Goal: Transaction & Acquisition: Purchase product/service

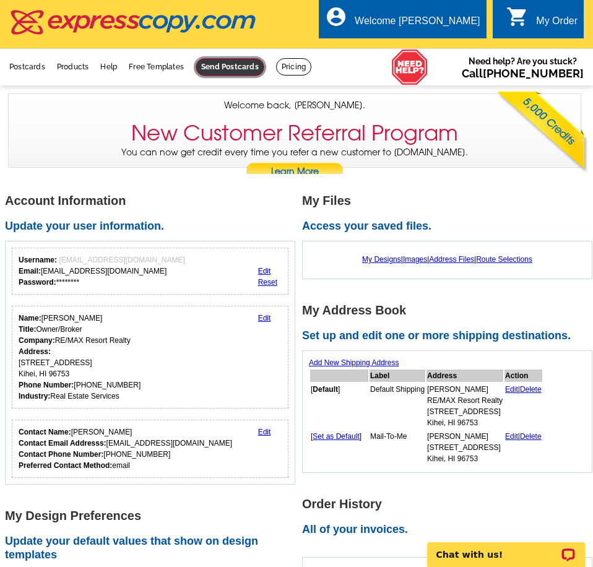
click at [243, 69] on link at bounding box center [230, 67] width 69 height 18
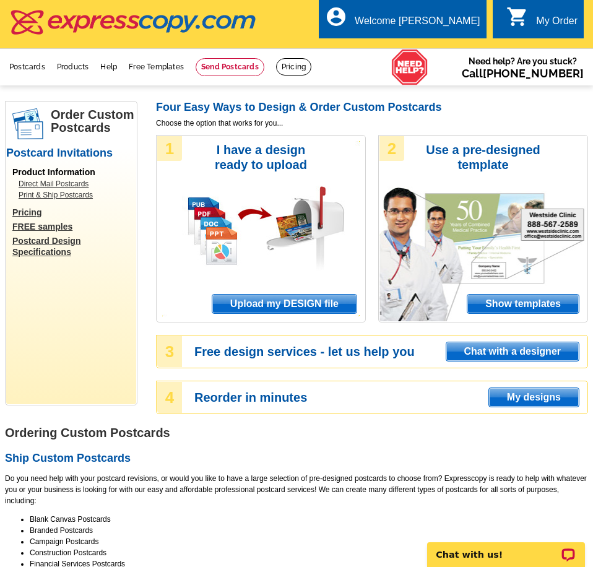
click at [511, 303] on span "Show templates" at bounding box center [522, 304] width 111 height 19
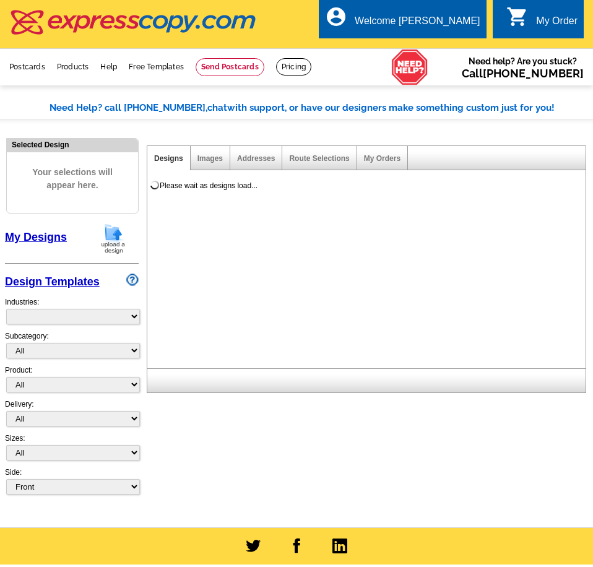
select select "971"
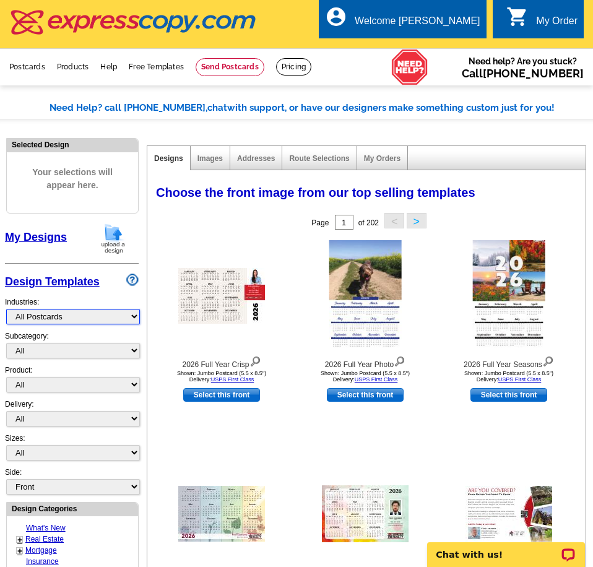
click at [131, 318] on select "What's New Real Estate Mortgage Insurance HVAC Dental Solar EDDM - NEW! Calenda…" at bounding box center [73, 316] width 134 height 15
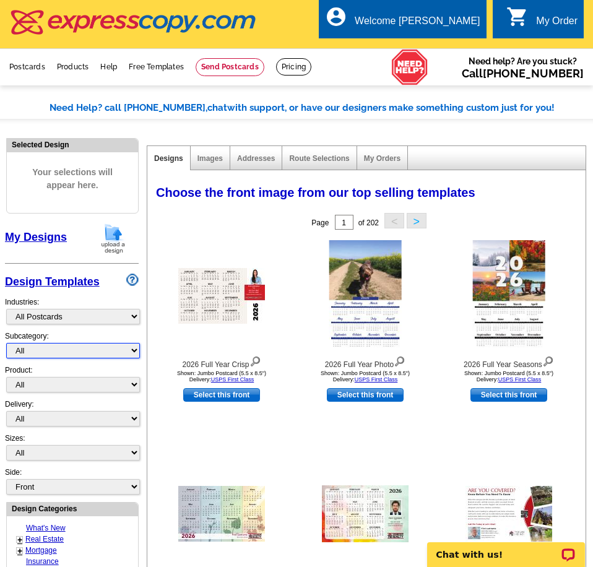
click at [133, 354] on select "All" at bounding box center [73, 350] width 134 height 15
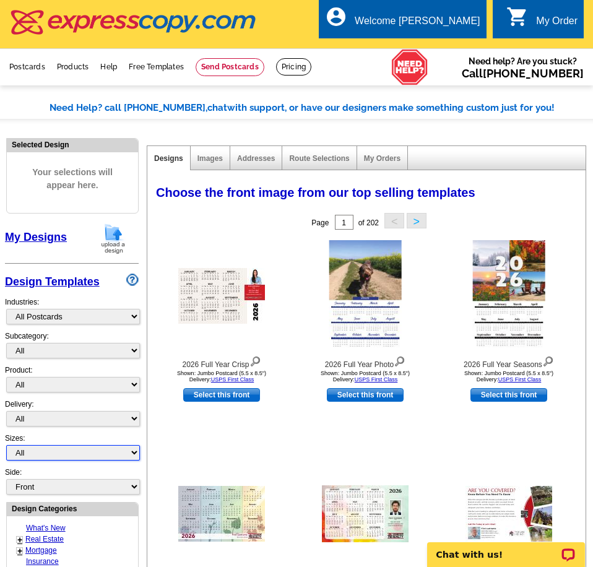
click at [134, 453] on select "All Jumbo Postcard (5.5" x 8.5") Regular Postcard (4.25" x 5.6") Panoramic Post…" at bounding box center [73, 452] width 134 height 15
select select "3"
click at [6, 446] on select "All Jumbo Postcard (5.5" x 8.5") Regular Postcard (4.25" x 5.6") Panoramic Post…" at bounding box center [73, 452] width 134 height 15
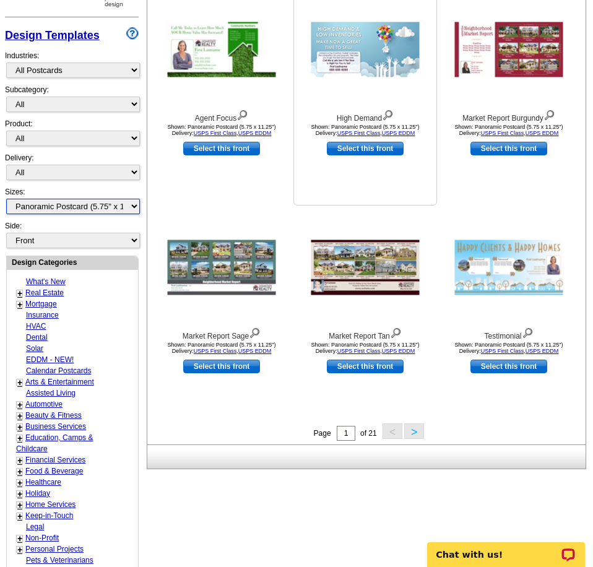
scroll to position [248, 0]
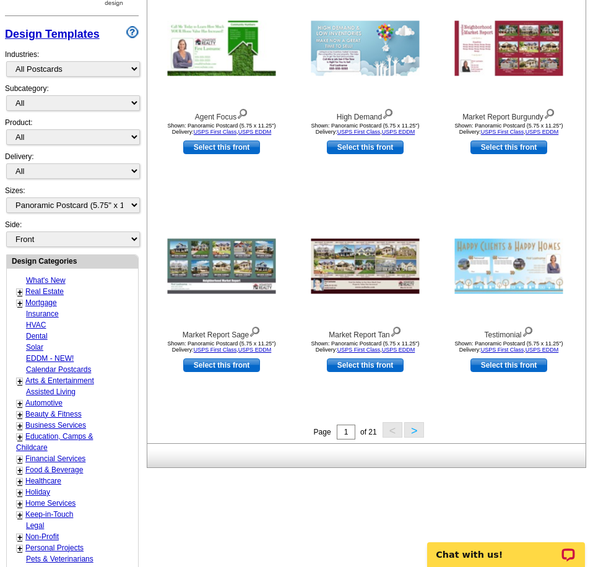
click at [412, 432] on button ">" at bounding box center [414, 429] width 20 height 15
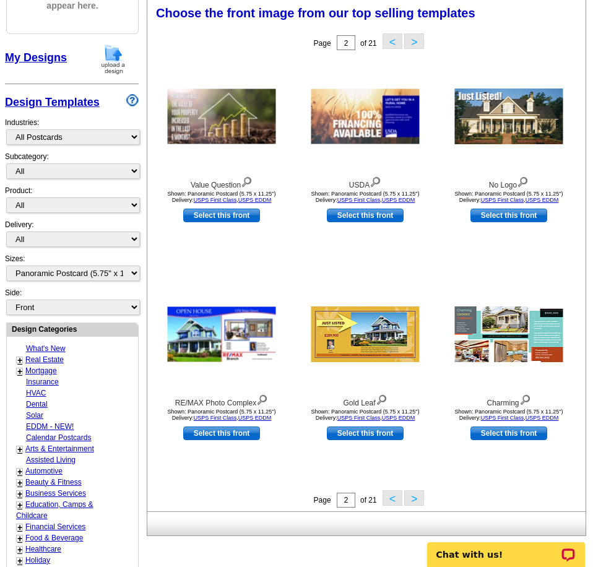
scroll to position [179, 0]
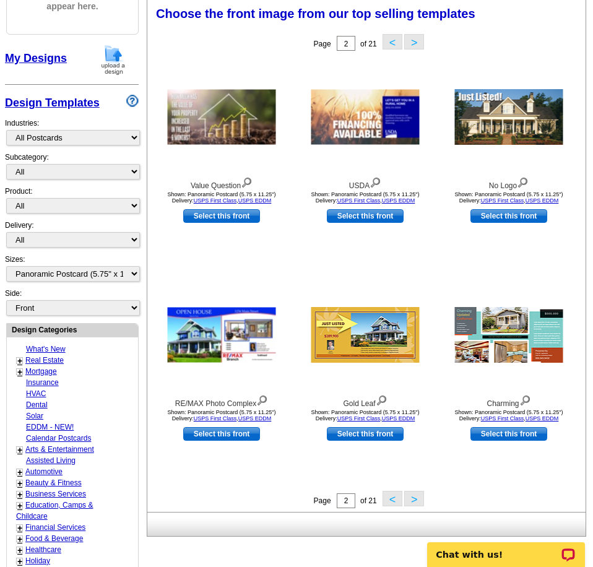
click at [415, 494] on button ">" at bounding box center [414, 498] width 20 height 15
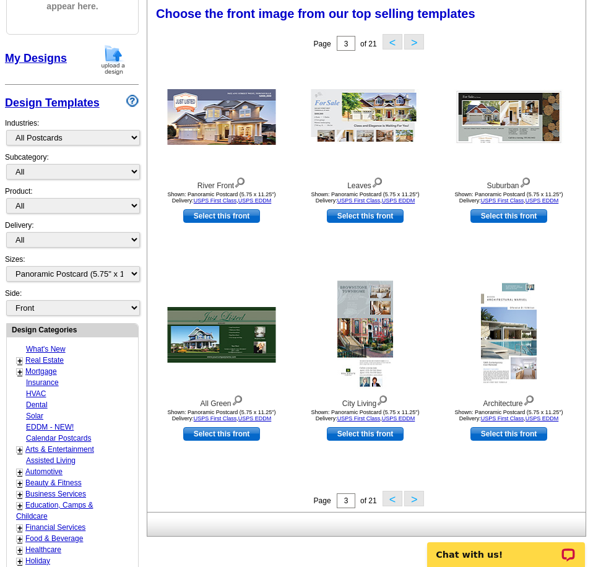
click at [417, 495] on button ">" at bounding box center [414, 498] width 20 height 15
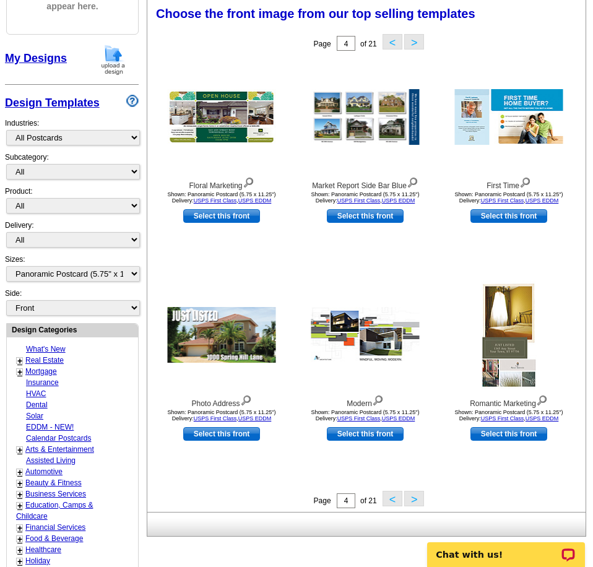
click at [417, 495] on button ">" at bounding box center [414, 498] width 20 height 15
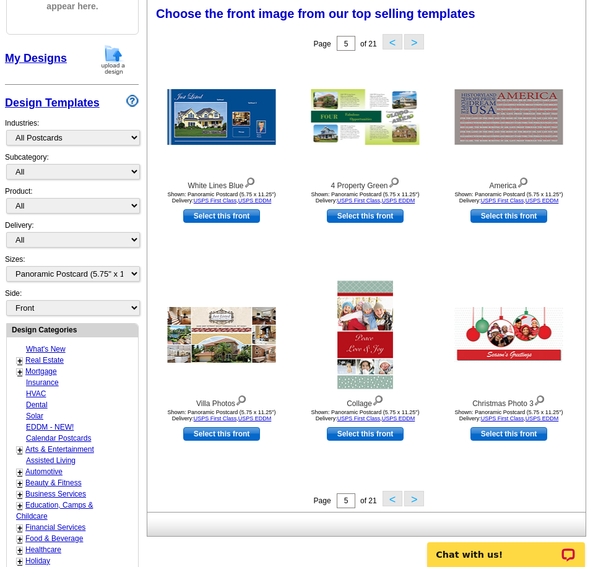
click at [417, 495] on button ">" at bounding box center [414, 498] width 20 height 15
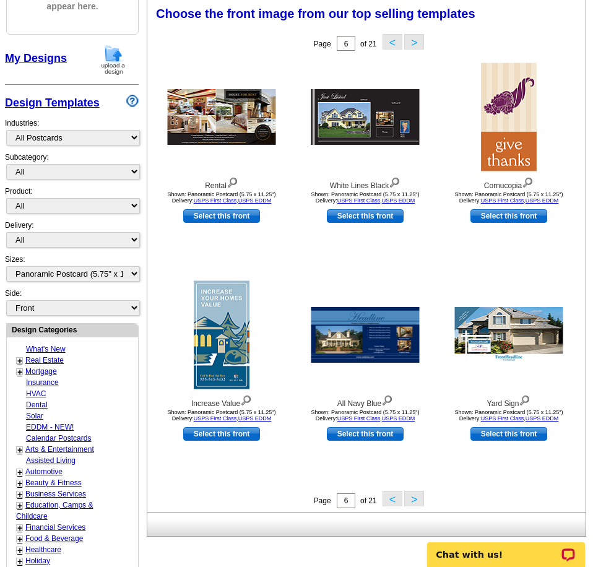
click at [417, 495] on button ">" at bounding box center [414, 498] width 20 height 15
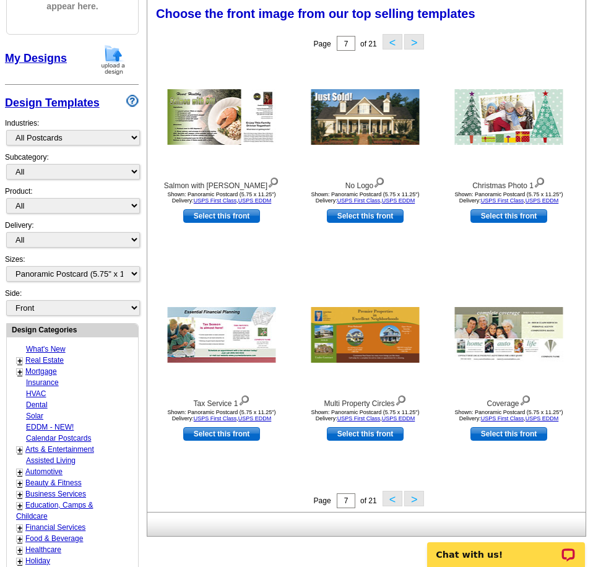
click at [417, 495] on button ">" at bounding box center [414, 498] width 20 height 15
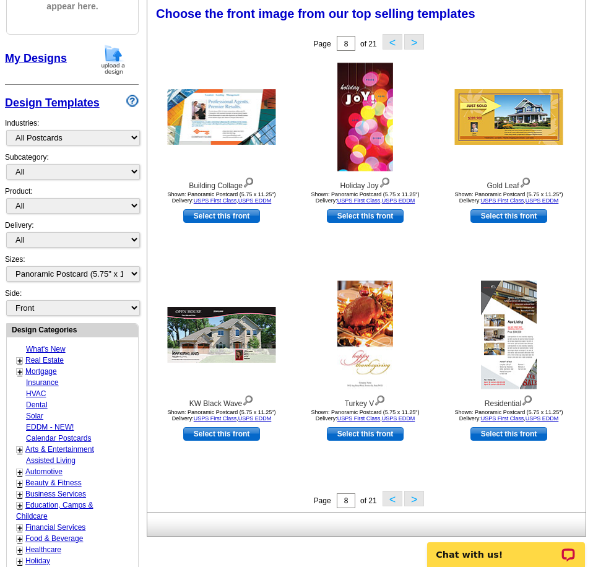
click at [417, 495] on button ">" at bounding box center [414, 498] width 20 height 15
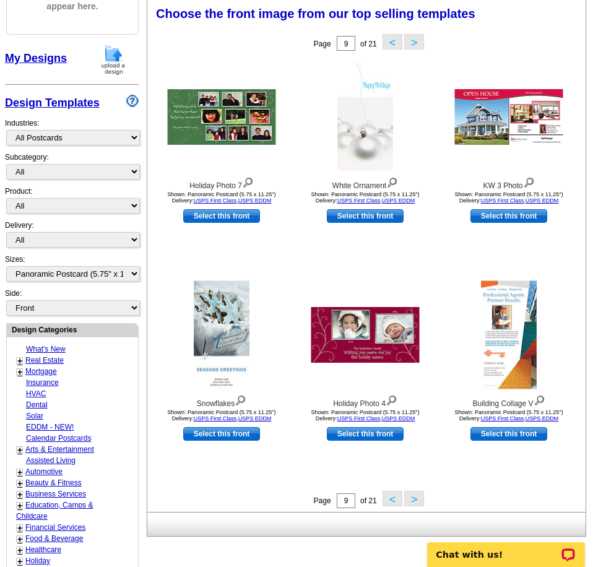
click at [417, 495] on button ">" at bounding box center [414, 498] width 20 height 15
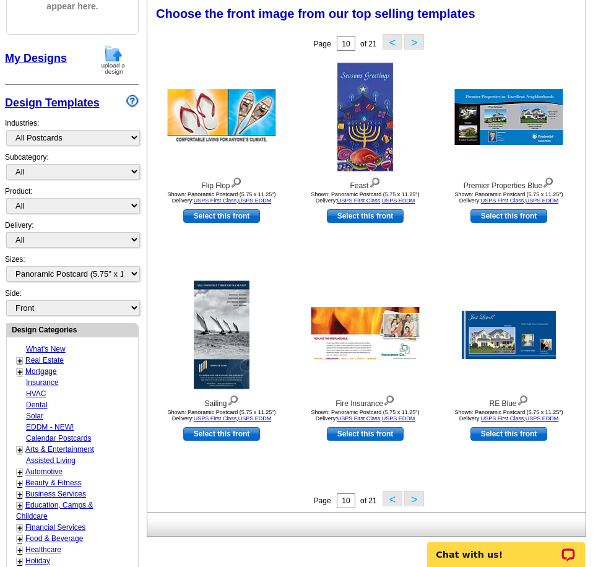
click at [417, 495] on button ">" at bounding box center [414, 498] width 20 height 15
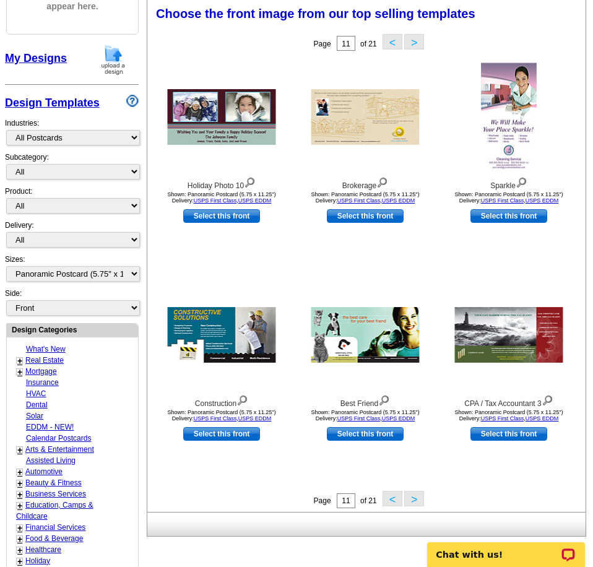
click at [417, 495] on button ">" at bounding box center [414, 498] width 20 height 15
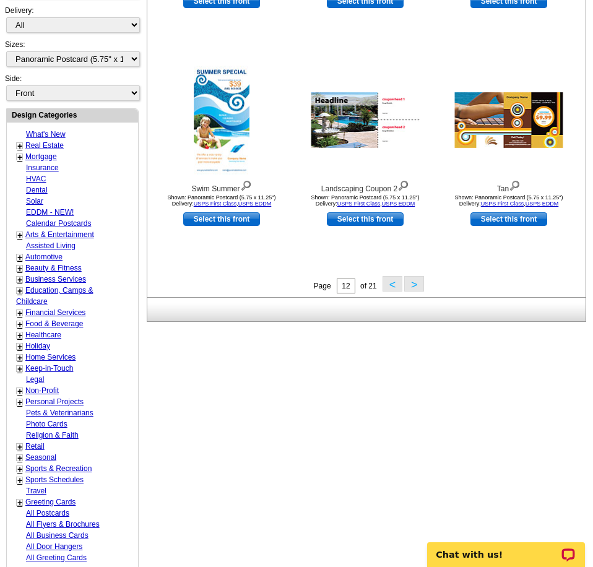
scroll to position [427, 0]
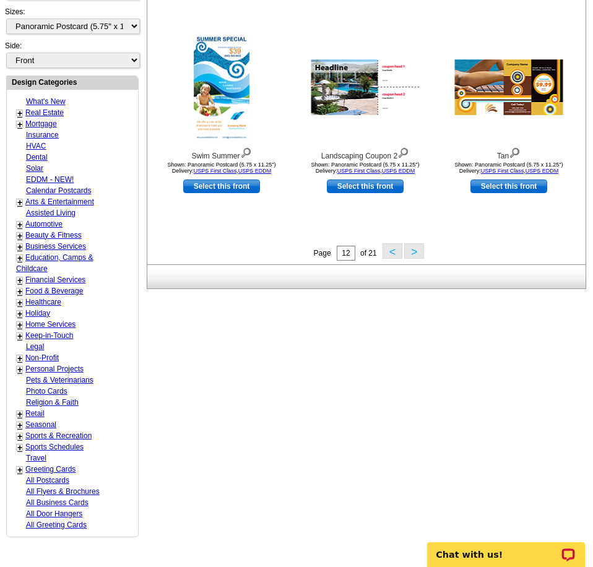
click at [18, 413] on link "+" at bounding box center [19, 414] width 5 height 10
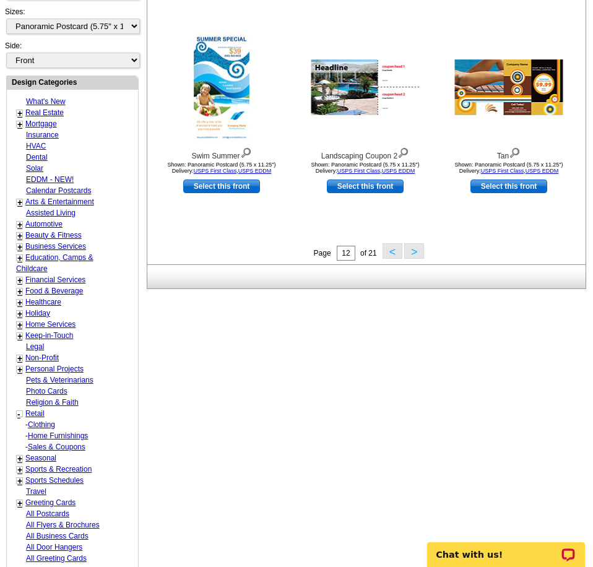
click at [20, 114] on link "+" at bounding box center [19, 113] width 5 height 10
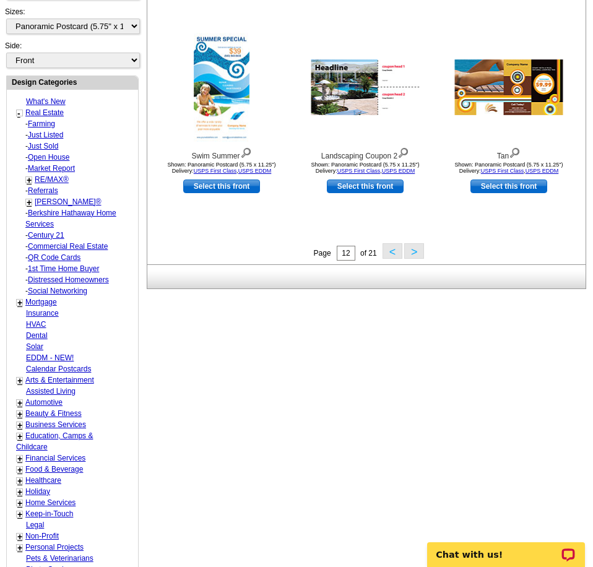
click at [55, 128] on link "Just Listed" at bounding box center [41, 123] width 27 height 9
select select "785"
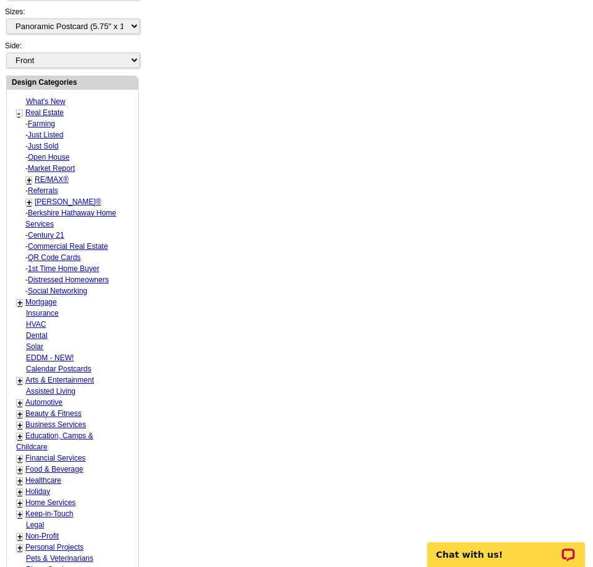
select select "788"
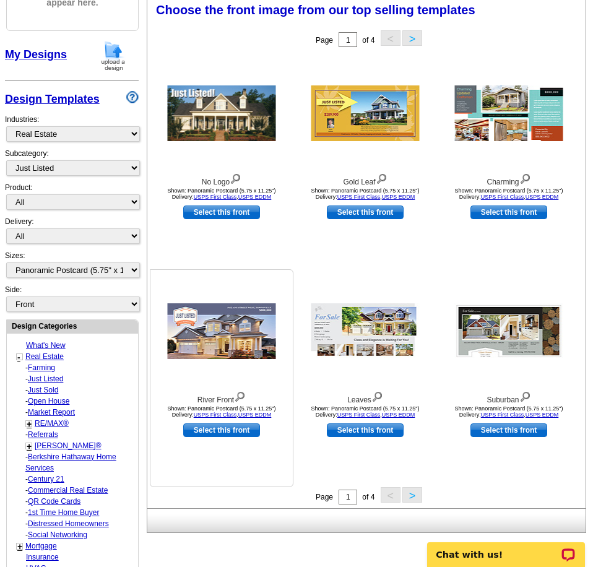
scroll to position [179, 0]
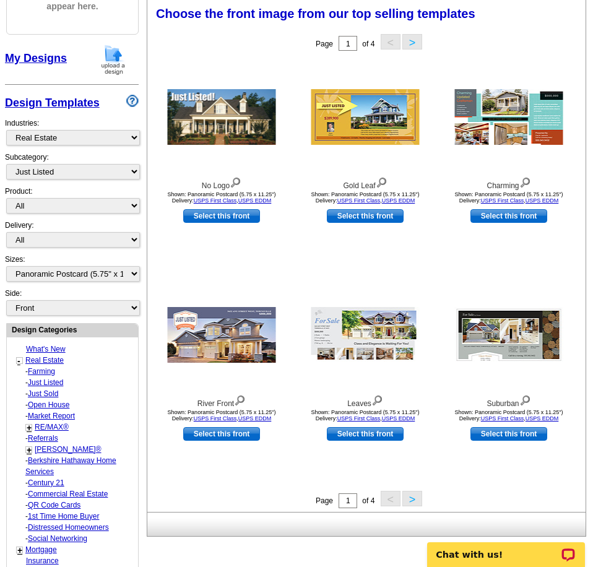
click at [413, 499] on button ">" at bounding box center [412, 498] width 20 height 15
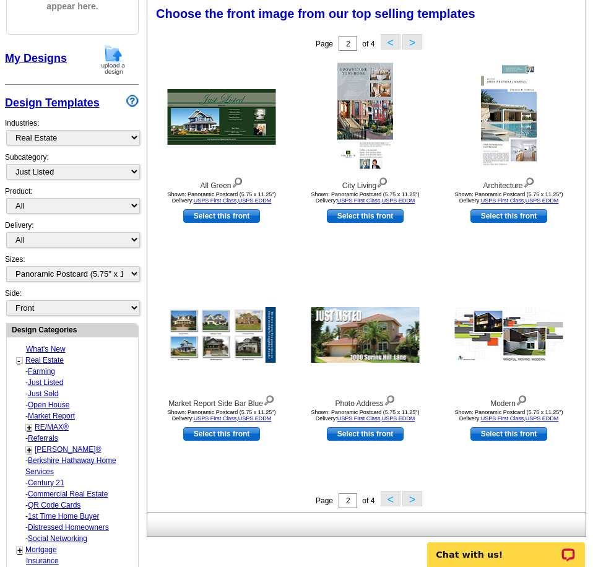
click at [413, 499] on button ">" at bounding box center [412, 498] width 20 height 15
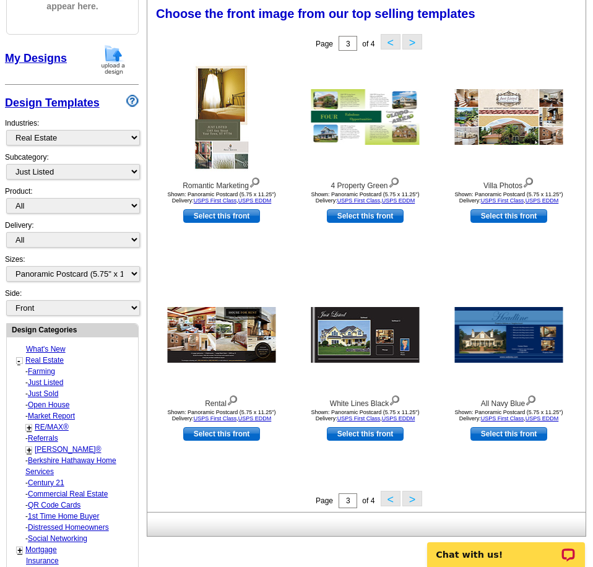
click at [413, 499] on button ">" at bounding box center [412, 498] width 20 height 15
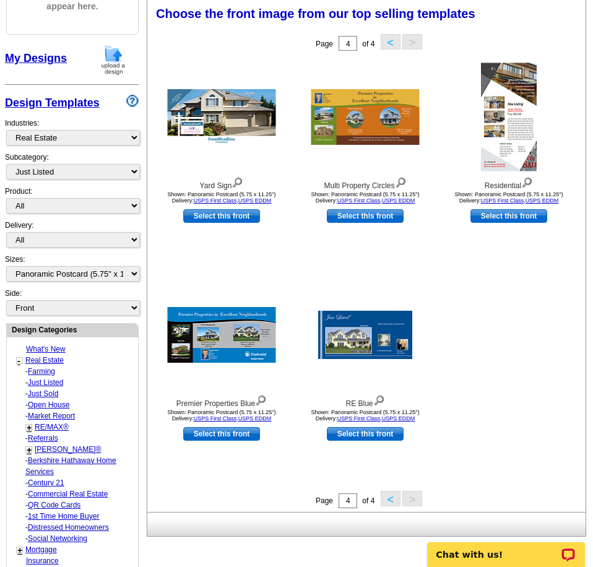
click at [389, 501] on button "<" at bounding box center [391, 498] width 20 height 15
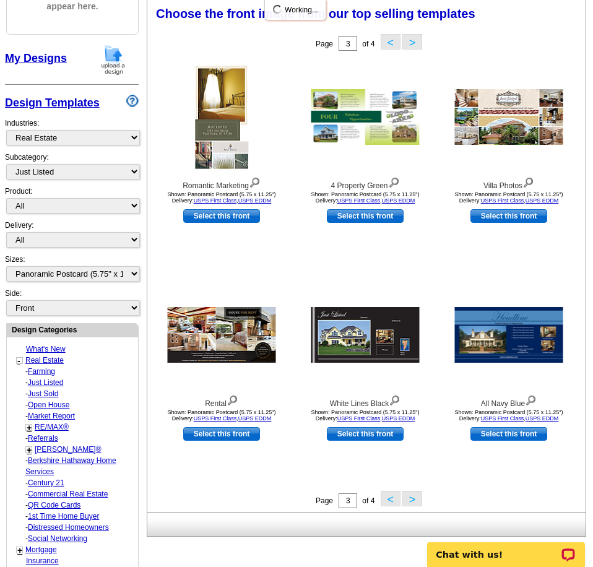
click at [389, 501] on button "<" at bounding box center [391, 498] width 20 height 15
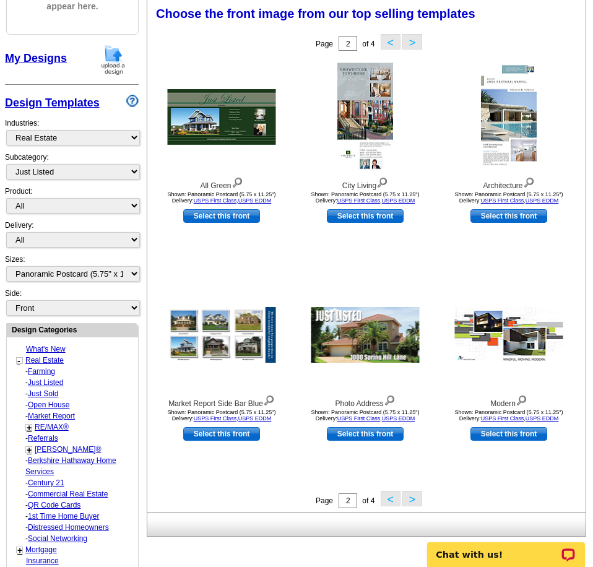
click at [389, 501] on button "<" at bounding box center [391, 498] width 20 height 15
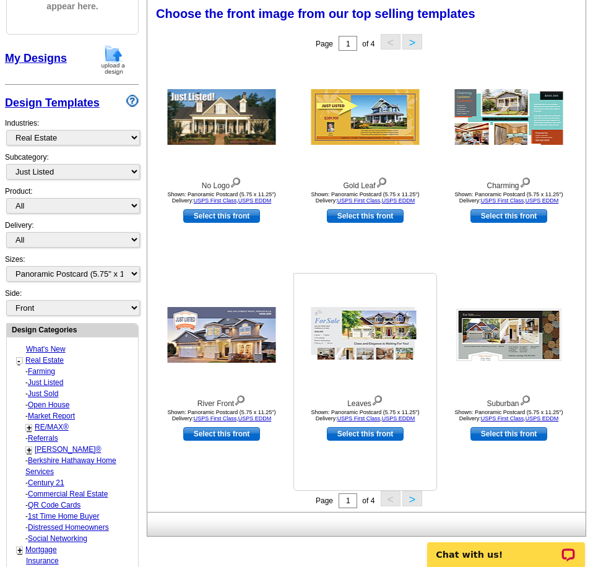
click at [364, 345] on img at bounding box center [365, 335] width 108 height 56
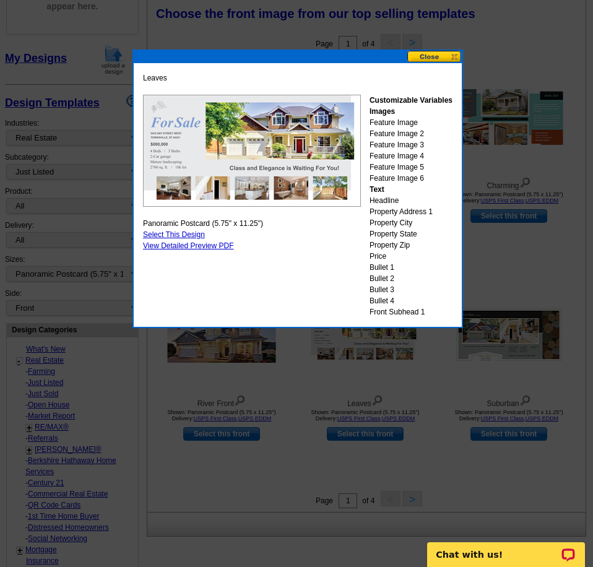
click at [443, 53] on button at bounding box center [434, 57] width 54 height 12
